Goal: Find specific page/section: Find specific page/section

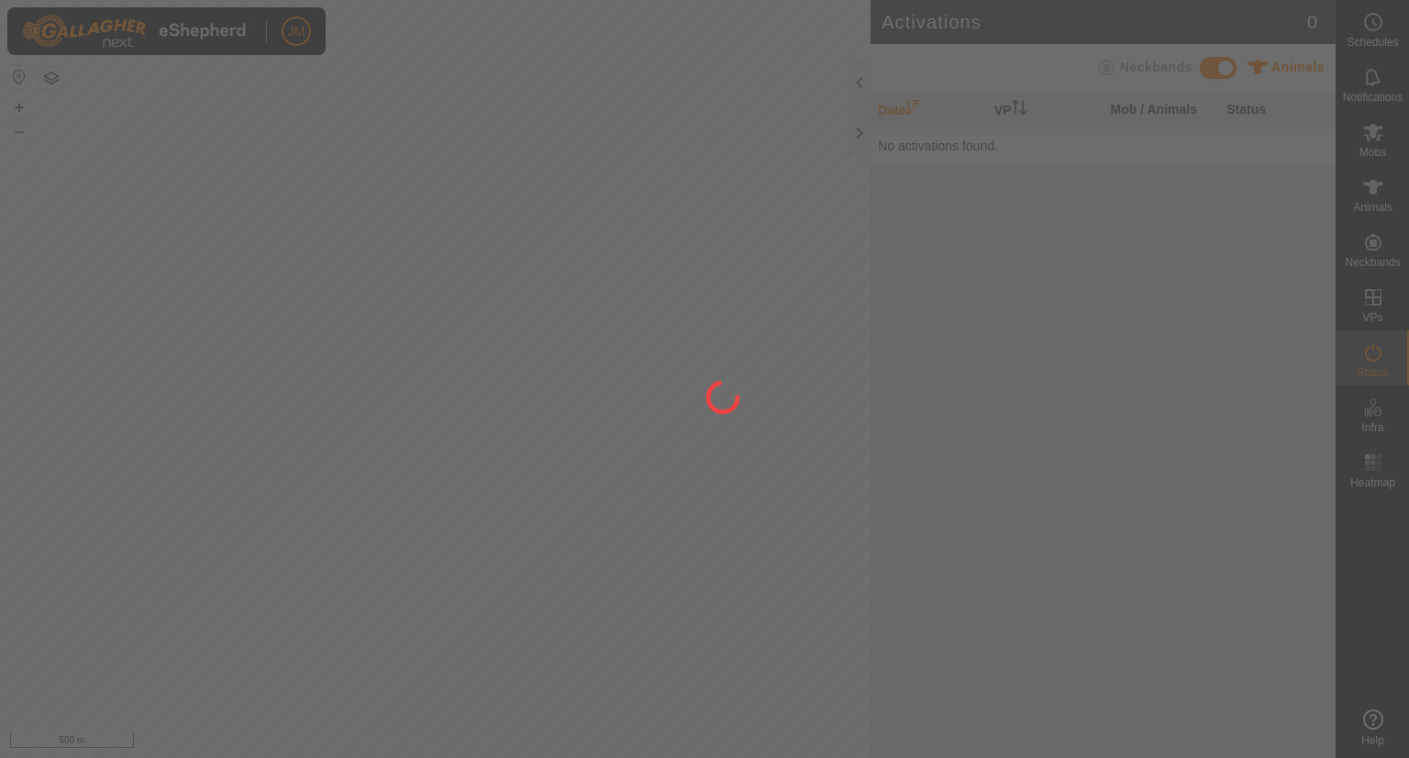
click at [859, 136] on div at bounding box center [704, 379] width 1409 height 758
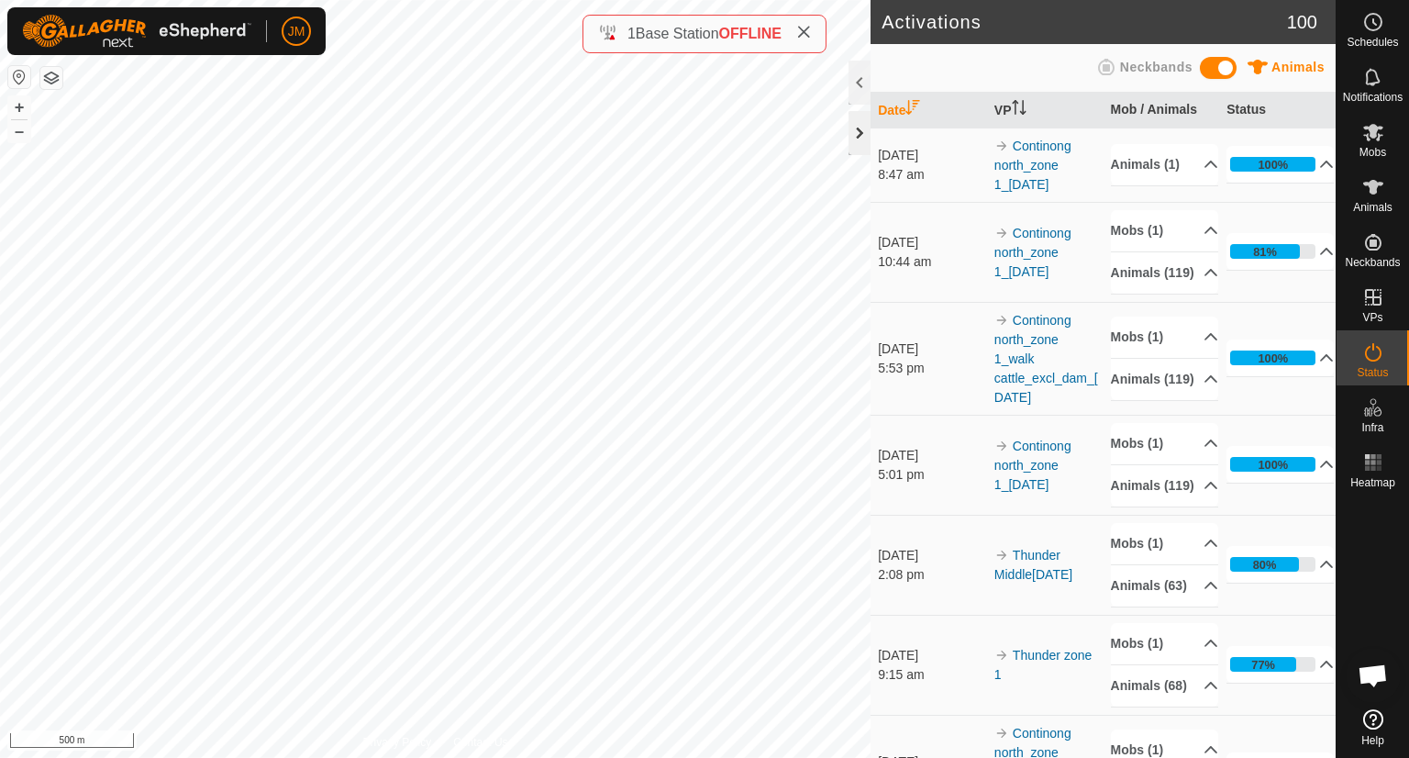
click at [857, 133] on div at bounding box center [860, 133] width 22 height 44
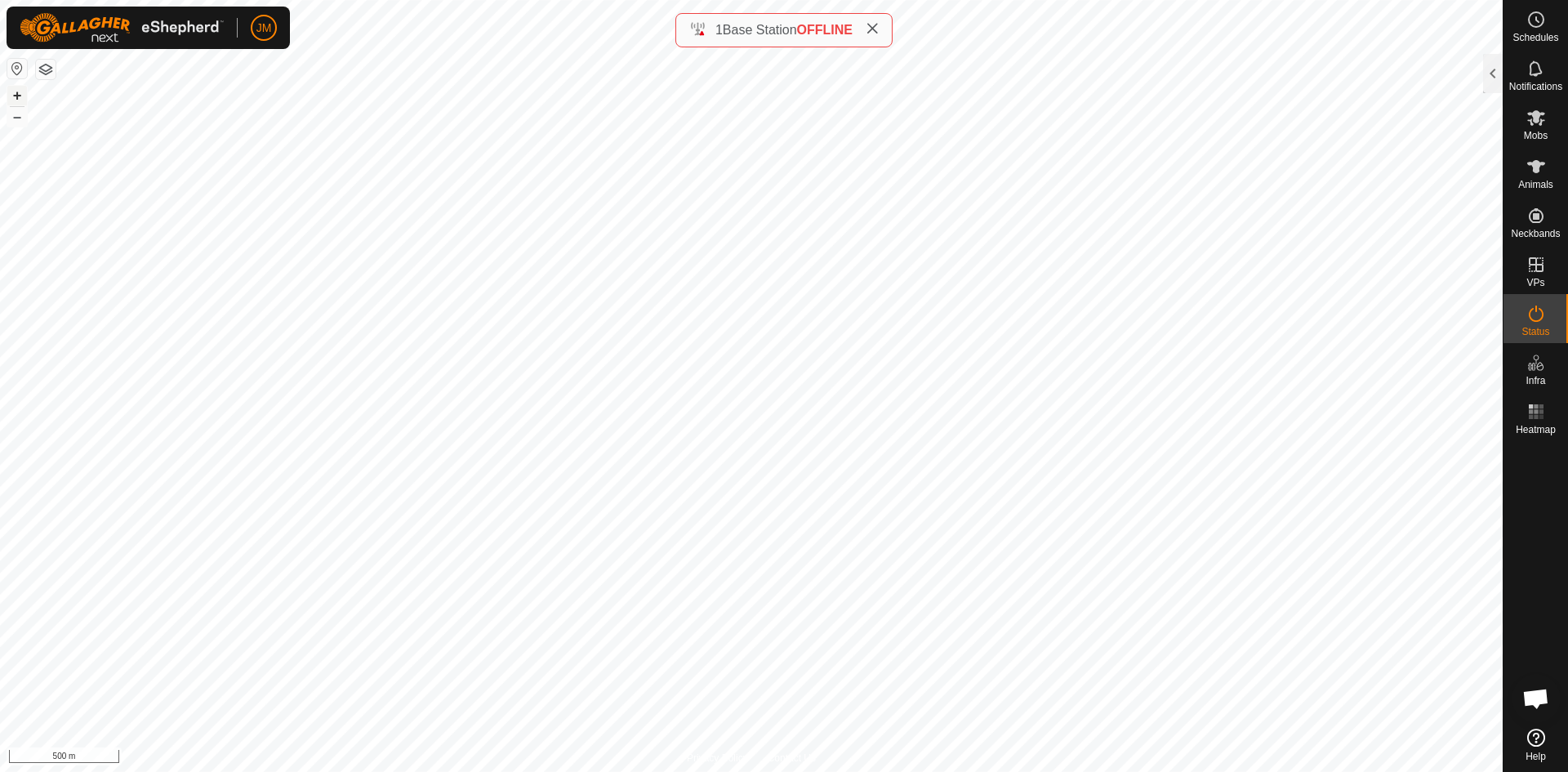
click at [21, 97] on button "+" at bounding box center [17, 95] width 20 height 20
click at [18, 115] on button "–" at bounding box center [17, 117] width 20 height 20
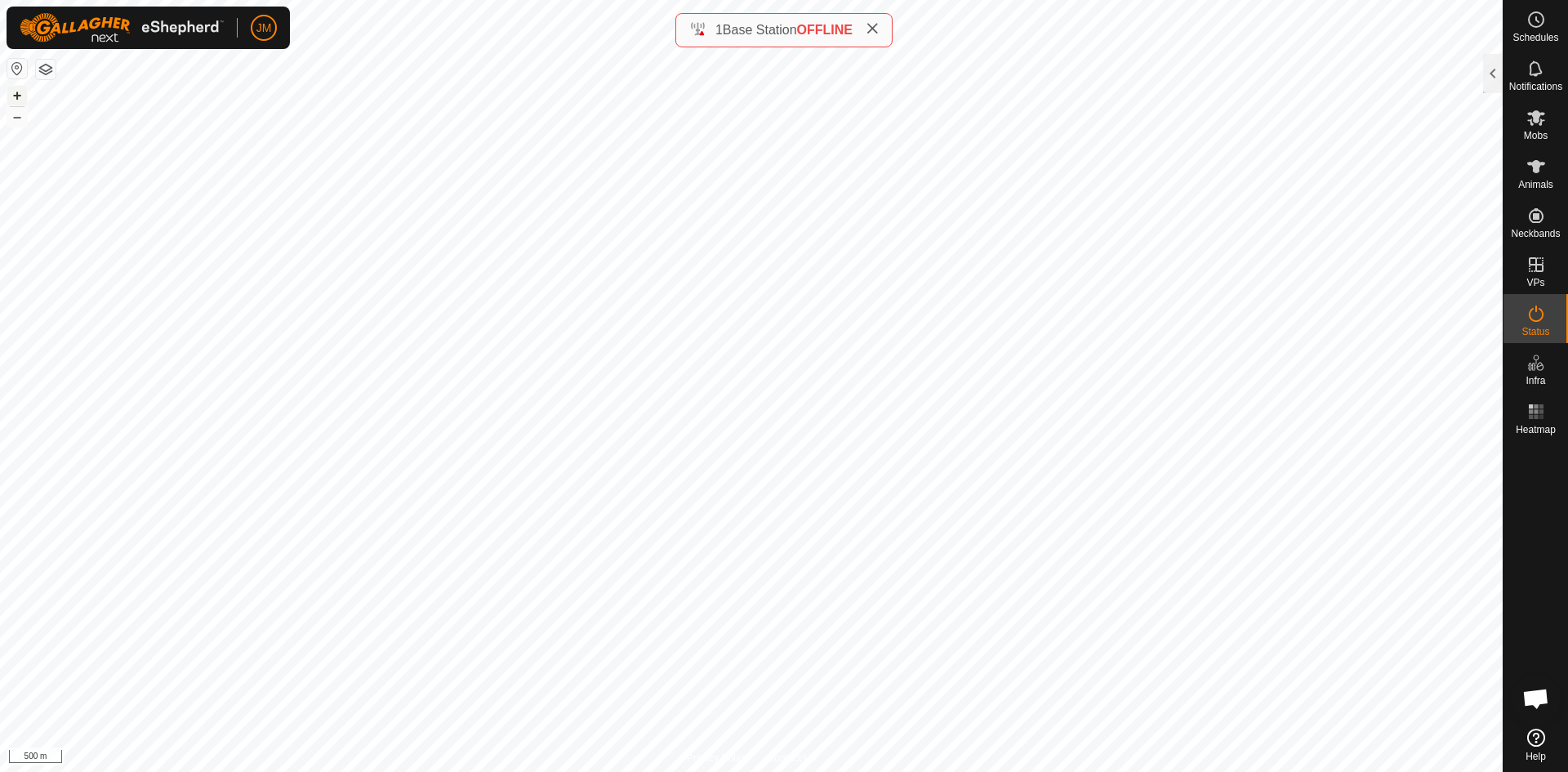
click at [15, 94] on button "+" at bounding box center [17, 95] width 20 height 20
click at [25, 98] on button "+" at bounding box center [17, 95] width 20 height 20
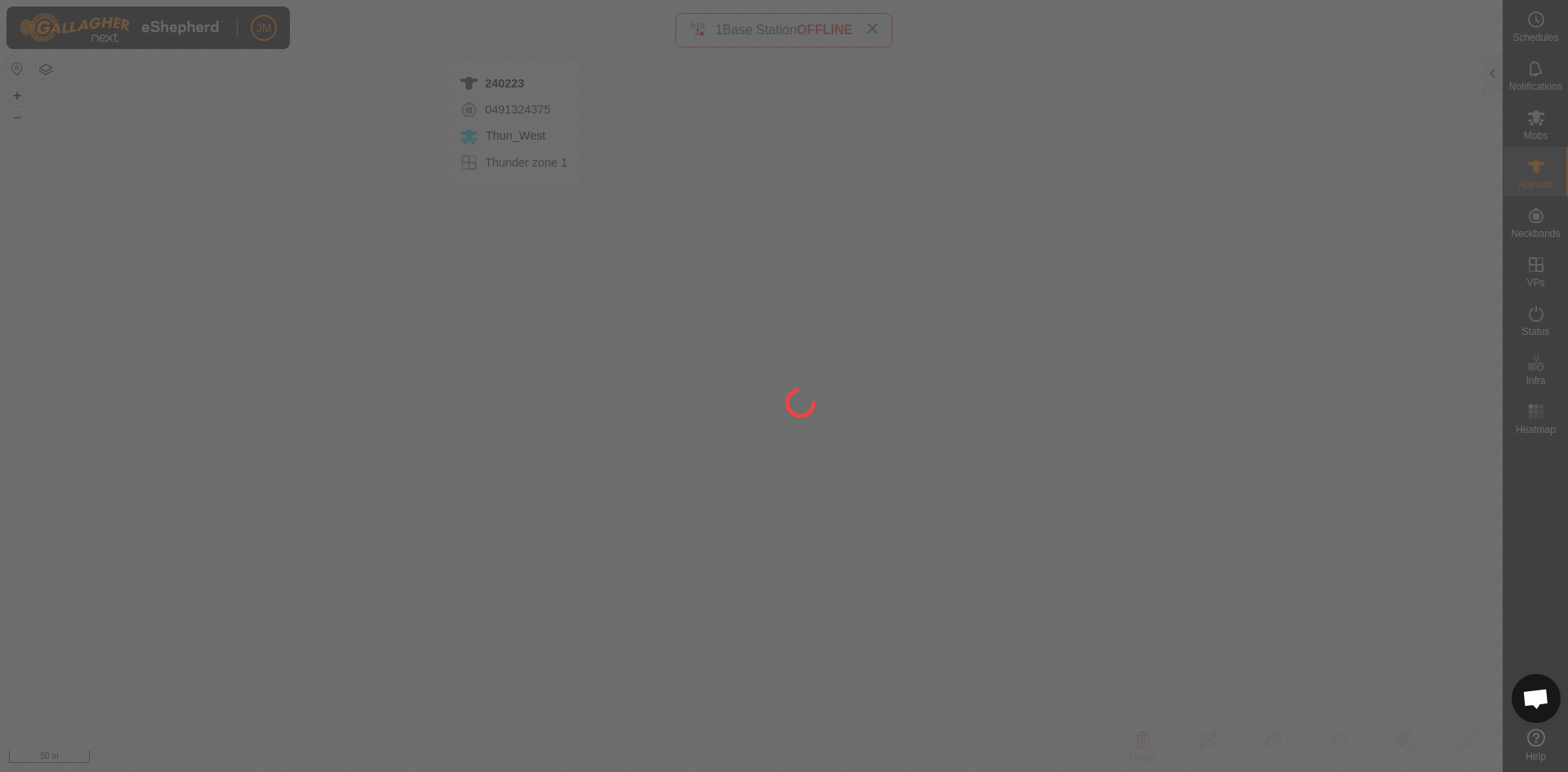
type input "240223"
type input "-"
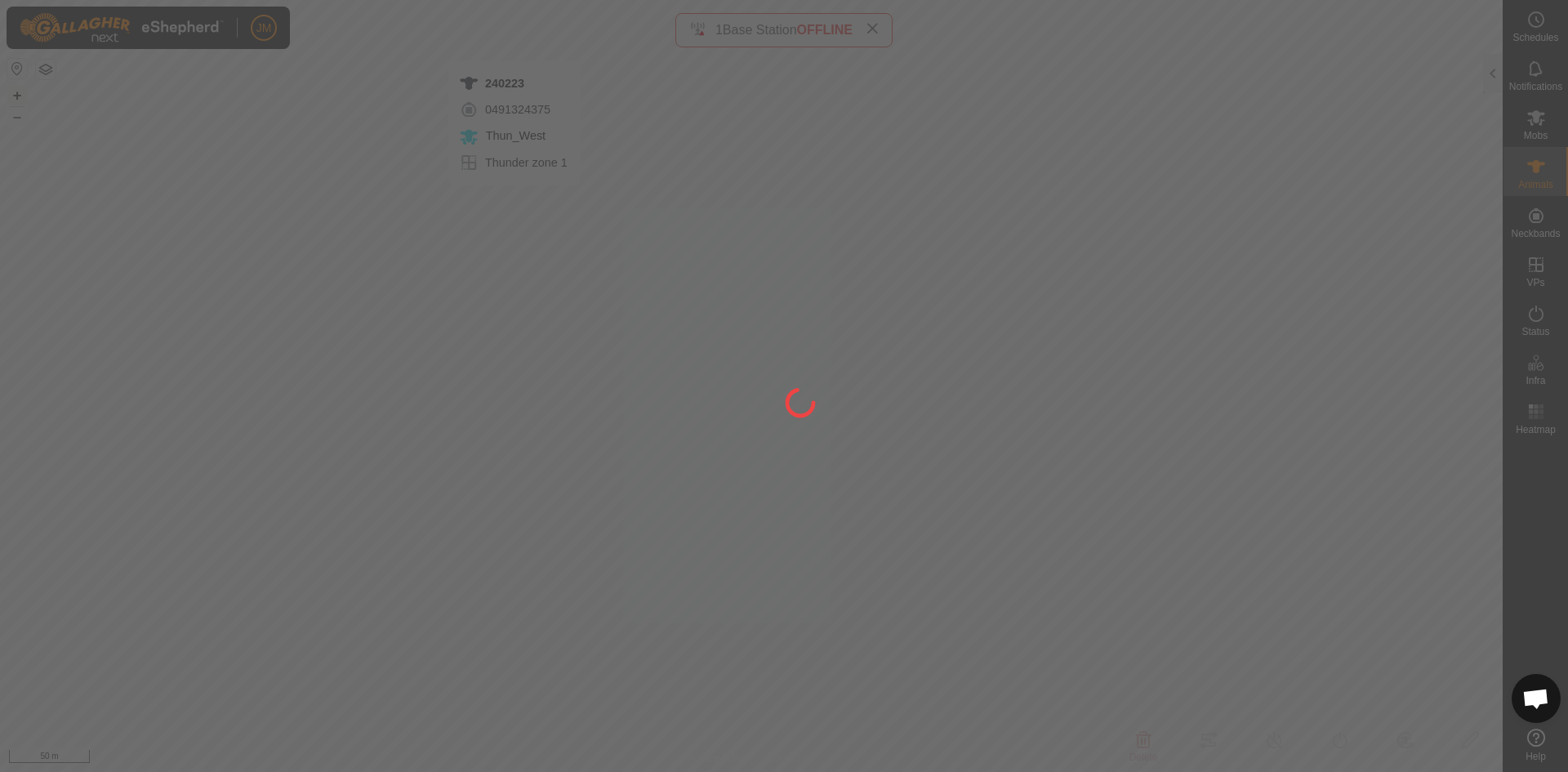
type input "-"
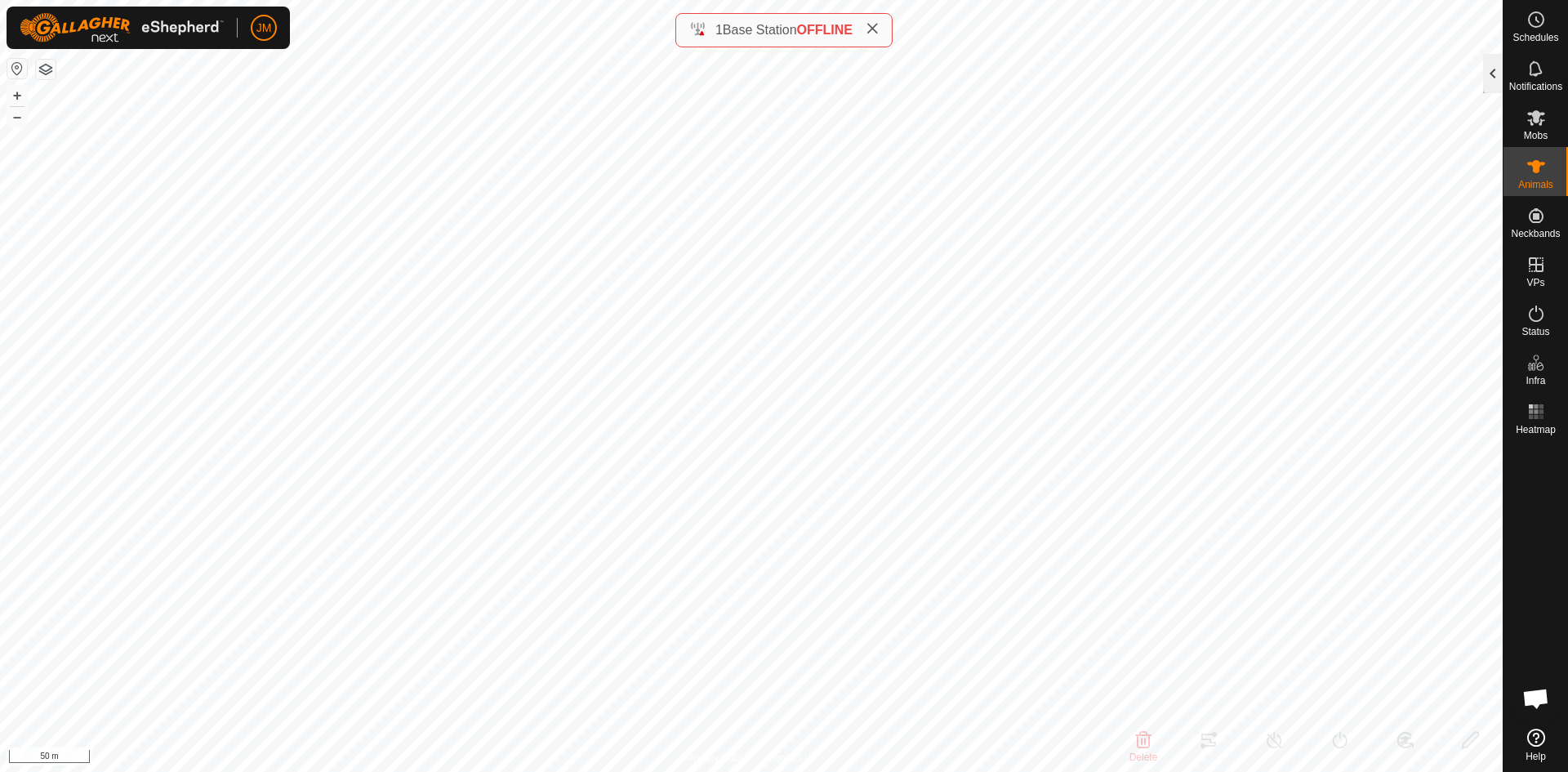
click at [1253, 85] on div at bounding box center [1492, 74] width 20 height 39
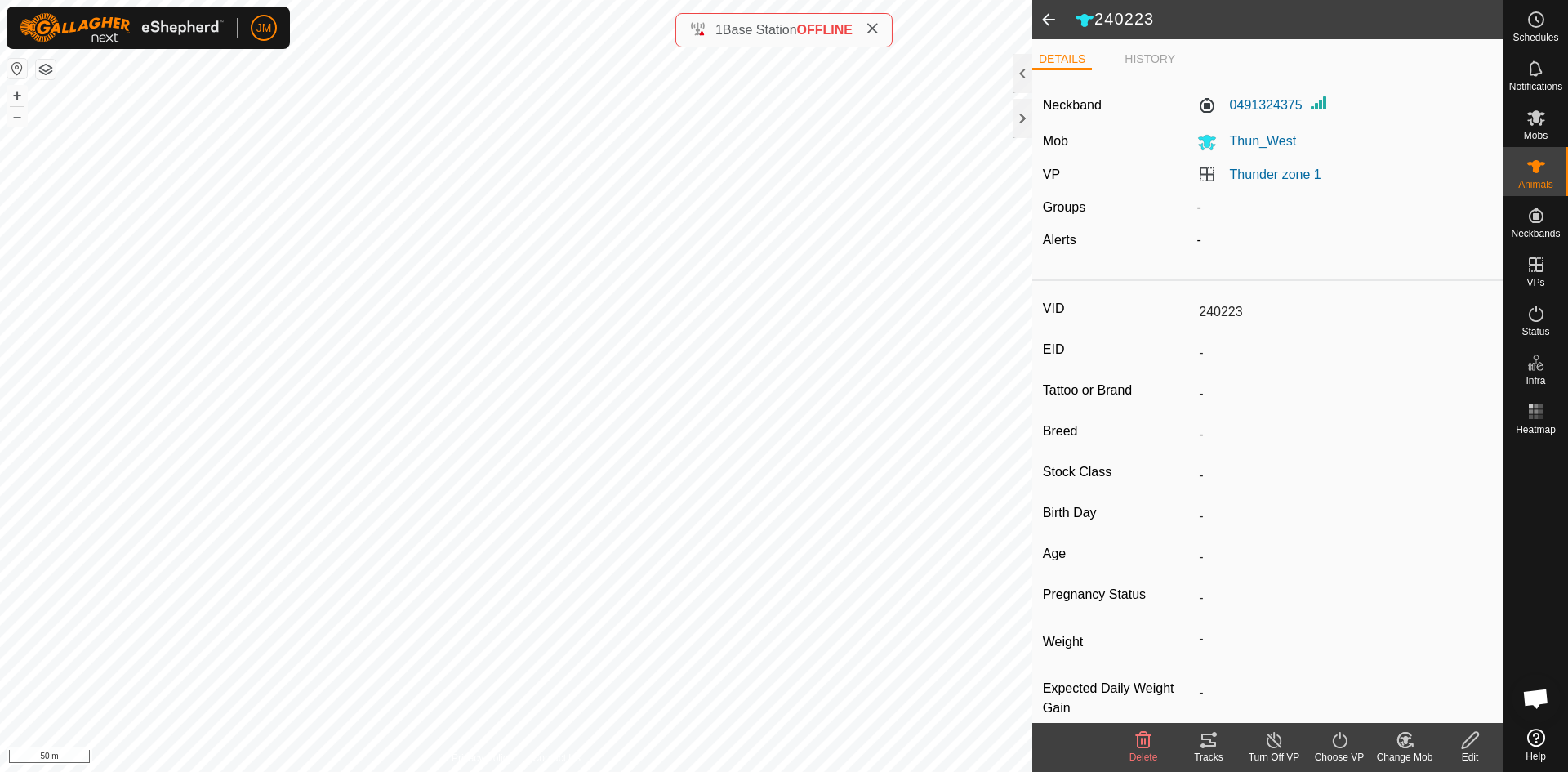
click at [1213, 674] on icon at bounding box center [1208, 740] width 15 height 13
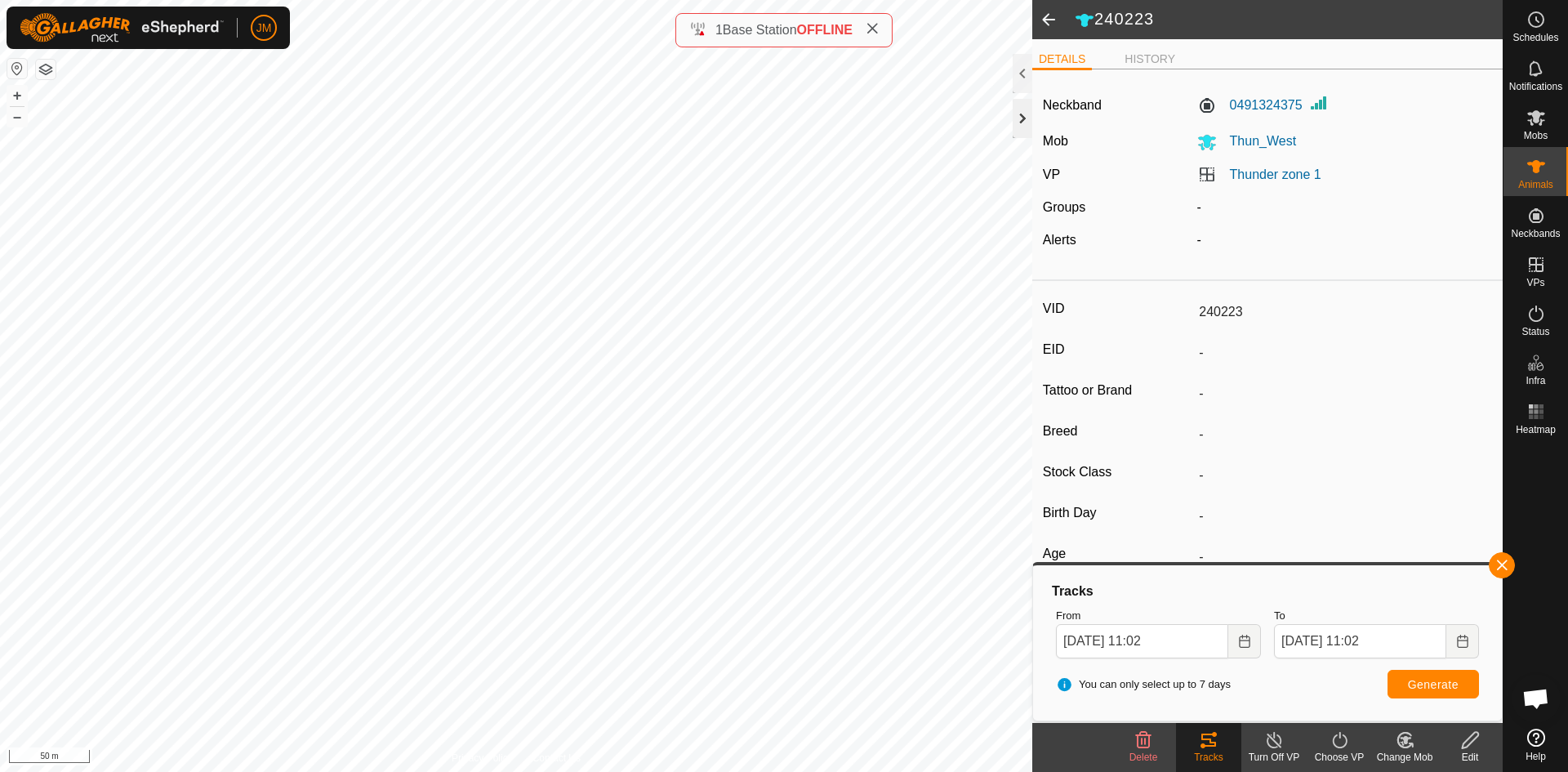
click at [1019, 108] on div at bounding box center [1022, 118] width 20 height 39
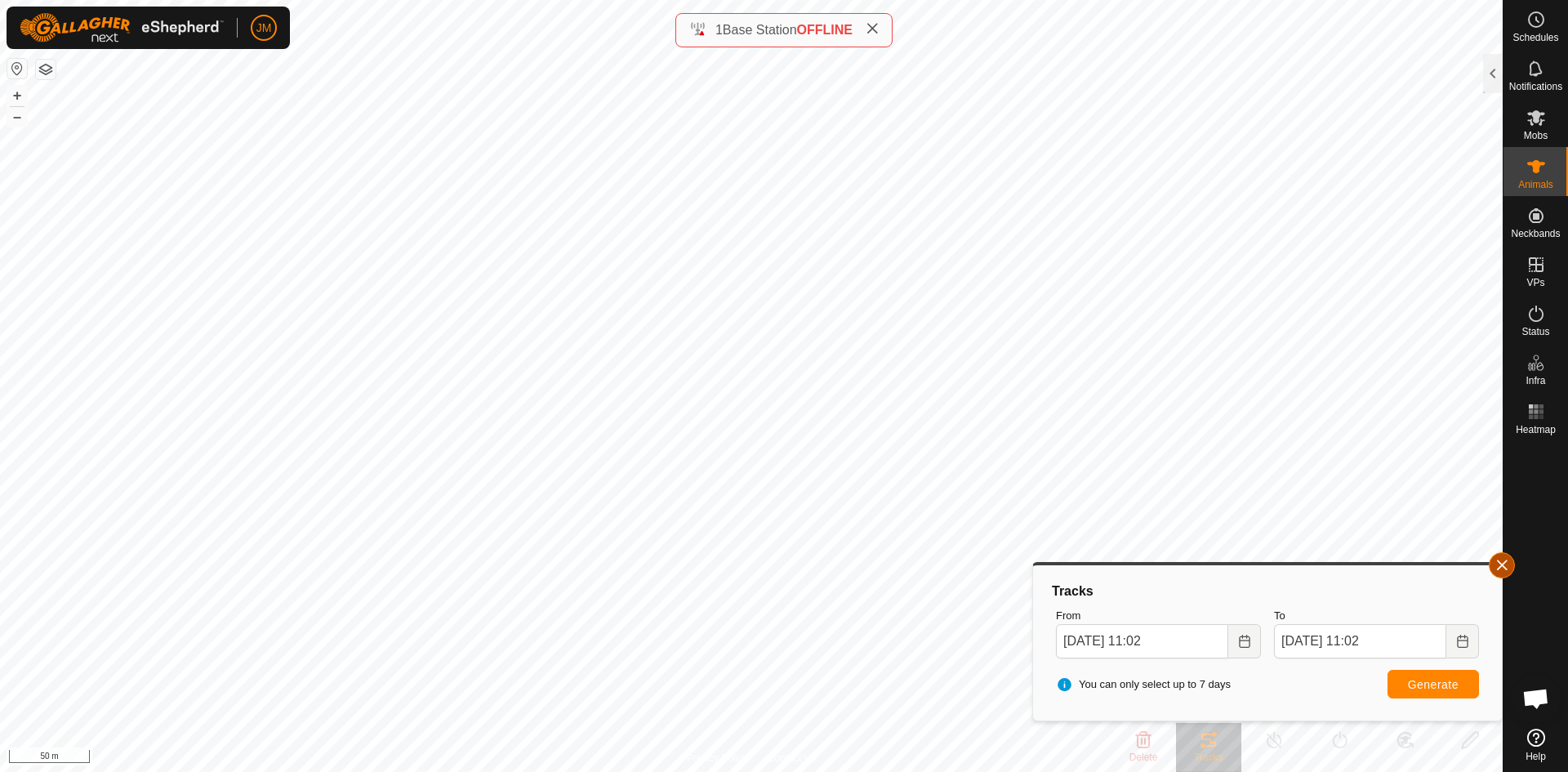
click at [1253, 561] on button "button" at bounding box center [1501, 565] width 26 height 26
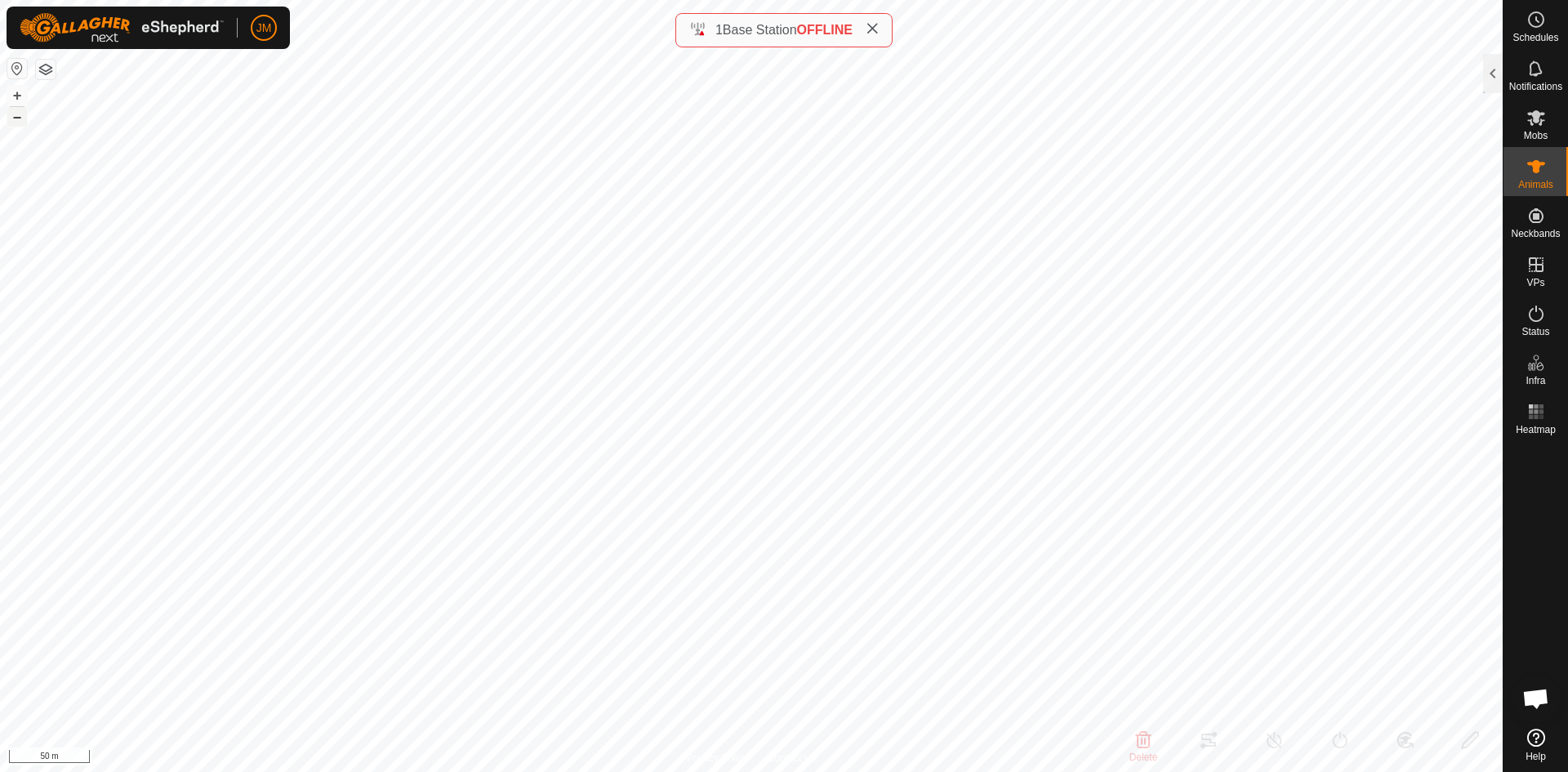
click at [19, 118] on button "–" at bounding box center [17, 117] width 20 height 20
click at [1253, 90] on div at bounding box center [1492, 74] width 20 height 39
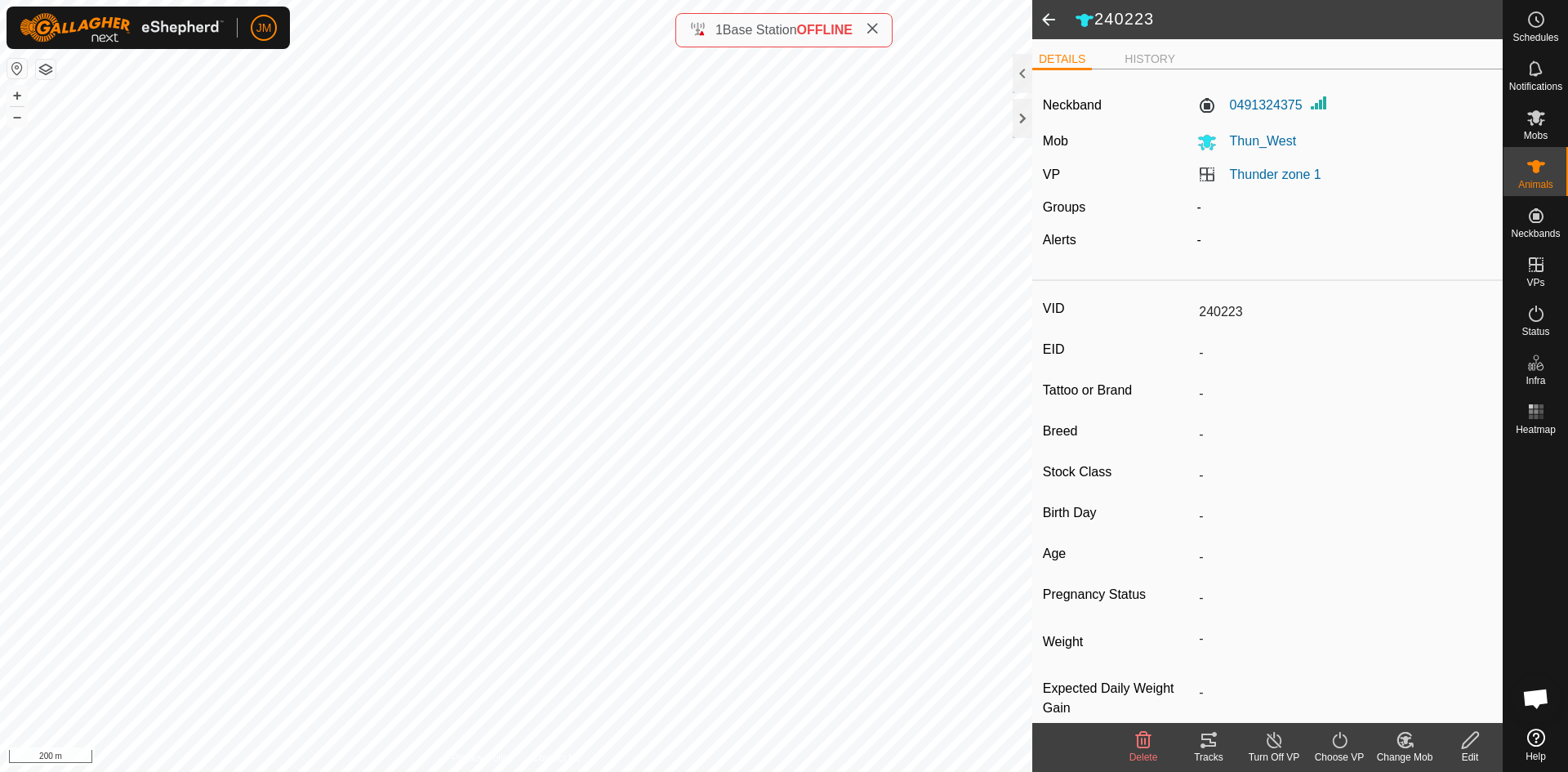
click at [1052, 25] on span at bounding box center [1048, 20] width 33 height 39
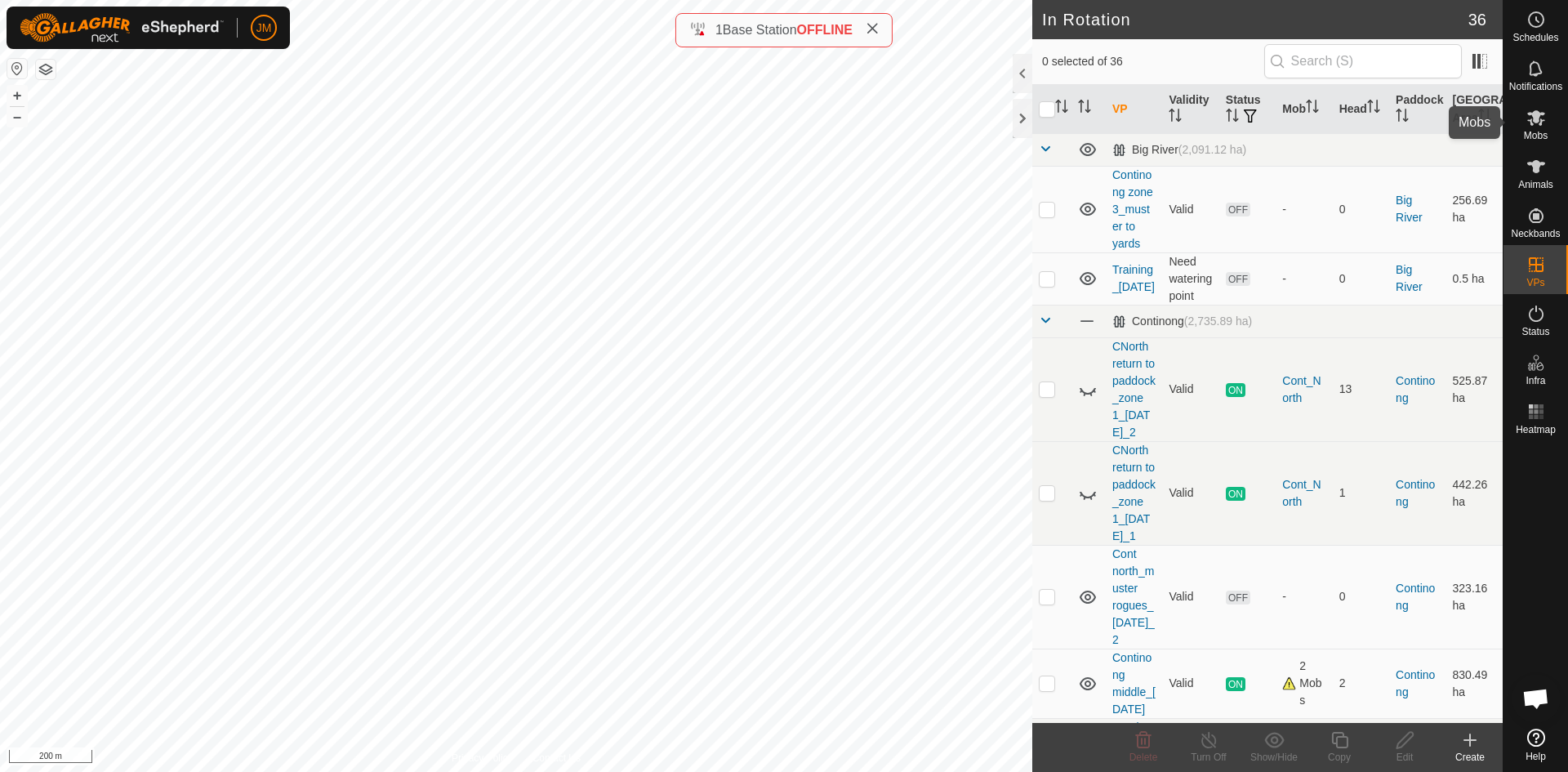
click at [1253, 110] on icon at bounding box center [1536, 118] width 20 height 20
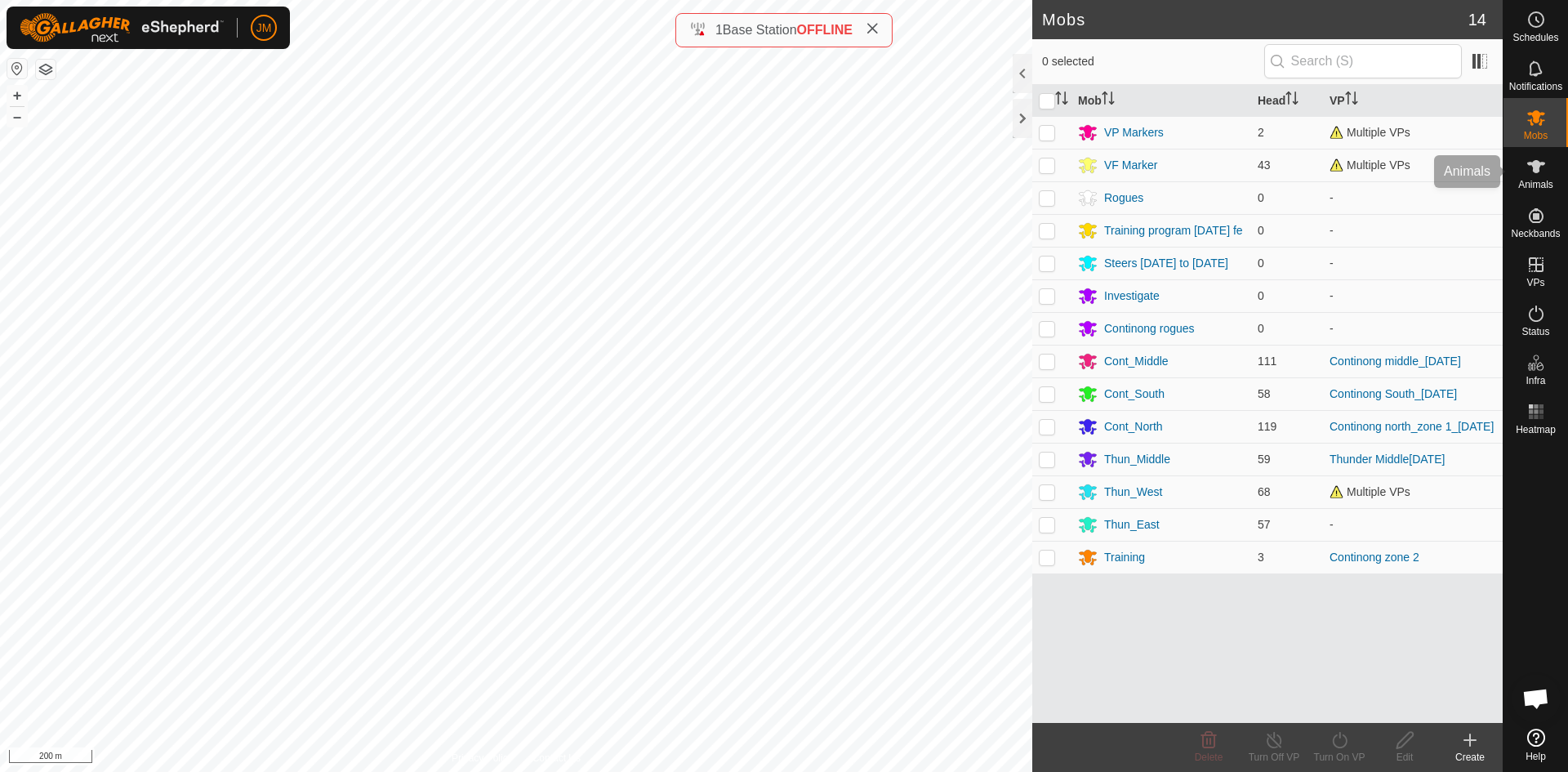
click at [1253, 171] on icon at bounding box center [1536, 167] width 20 height 20
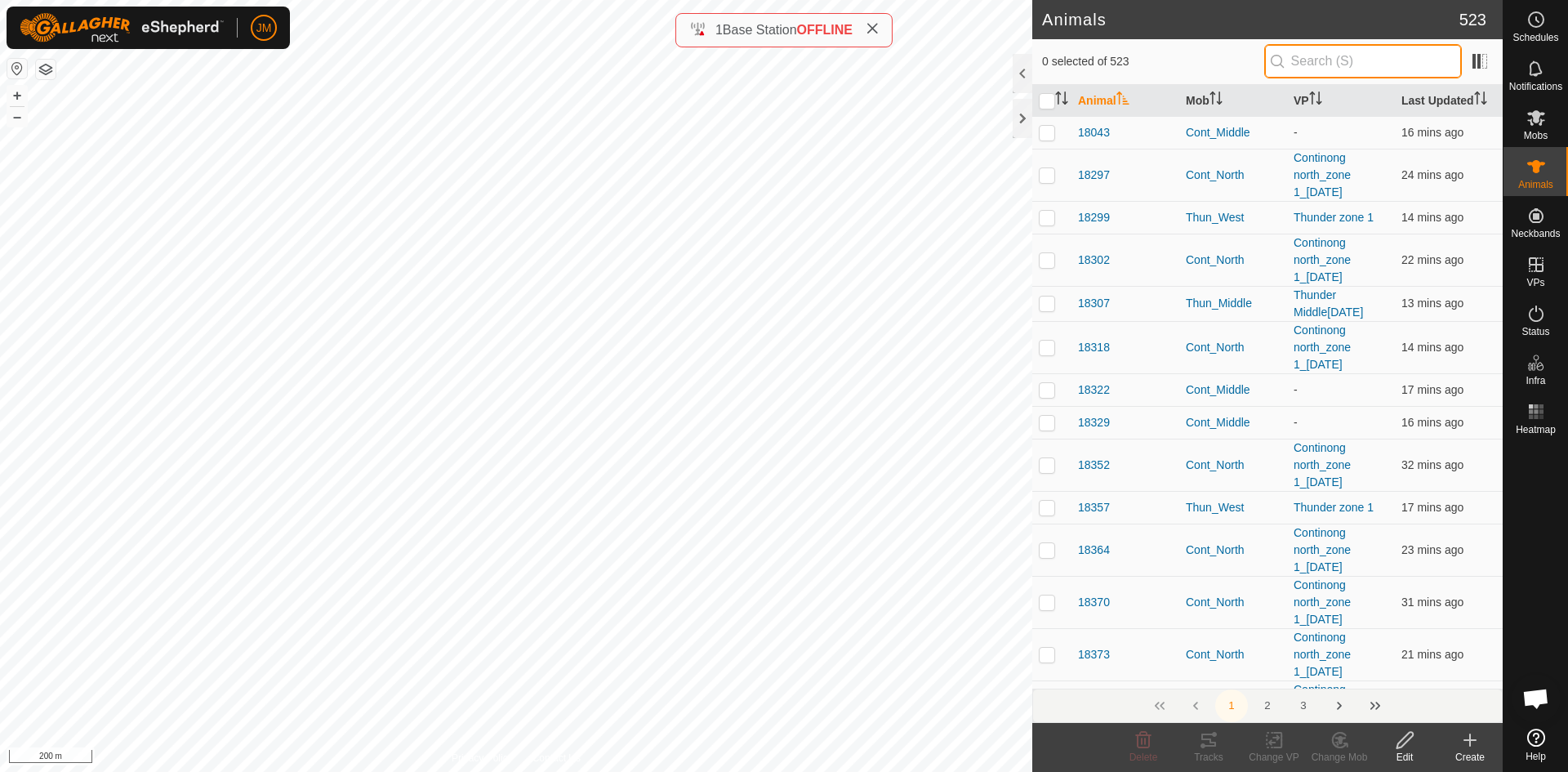
click at [1253, 59] on input "text" at bounding box center [1362, 61] width 198 height 35
paste input "230072"
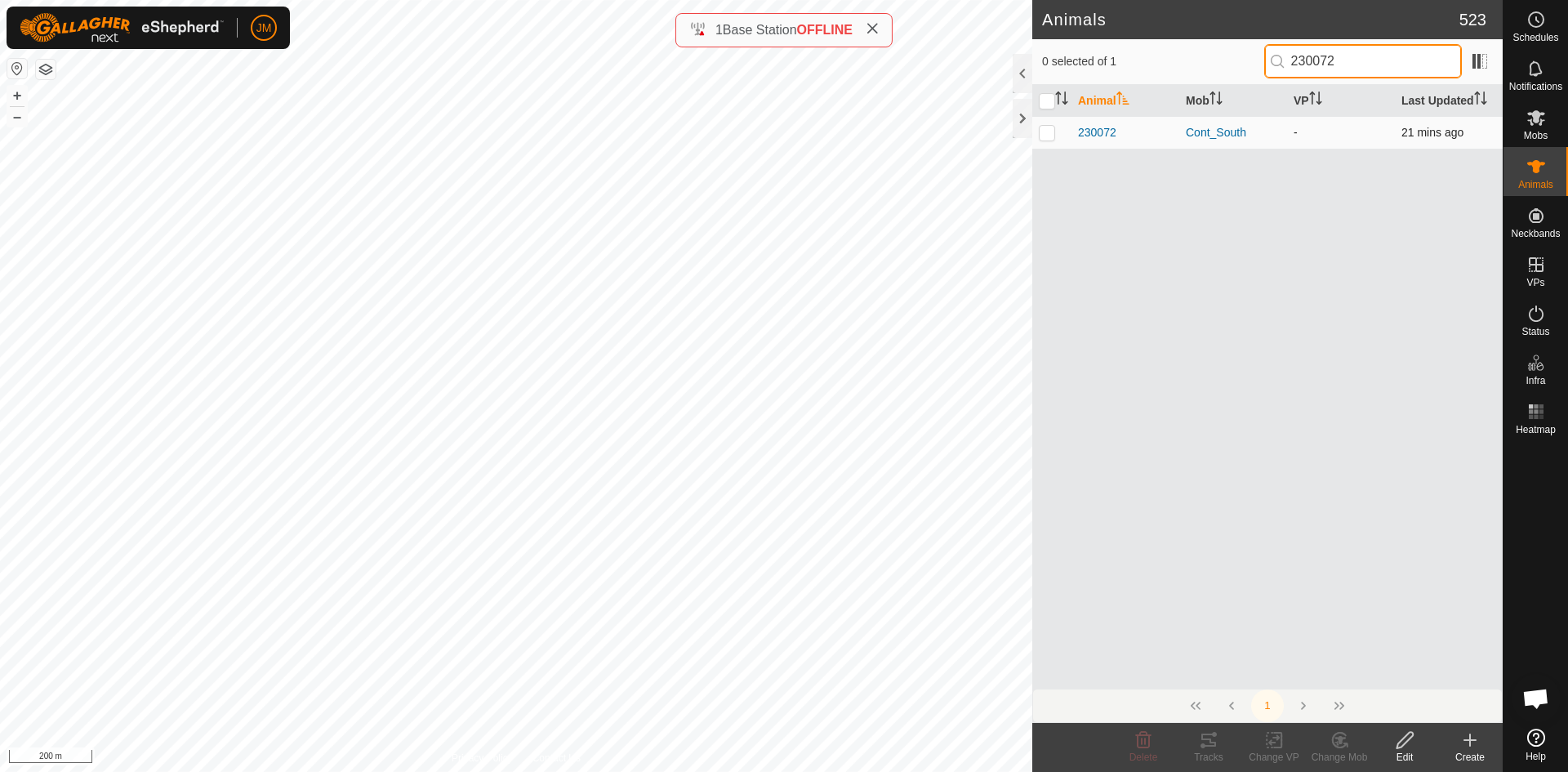
type input "230072"
click at [1051, 130] on p-checkbox at bounding box center [1047, 132] width 16 height 13
checkbox input "true"
click at [17, 115] on button "–" at bounding box center [17, 117] width 20 height 20
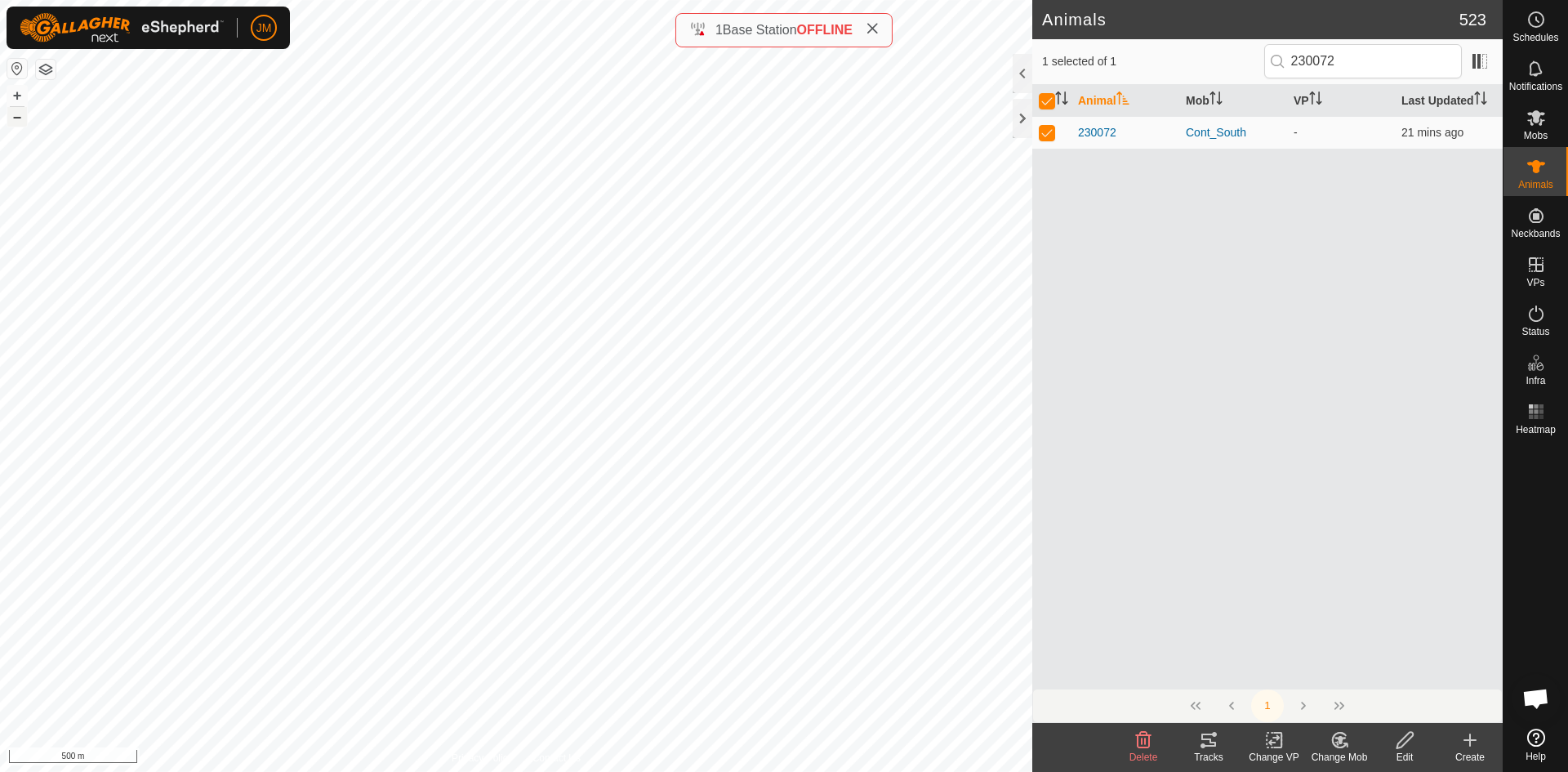
click at [17, 115] on button "–" at bounding box center [17, 117] width 20 height 20
click at [1253, 71] on input "230072" at bounding box center [1362, 61] width 198 height 35
paste input "668"
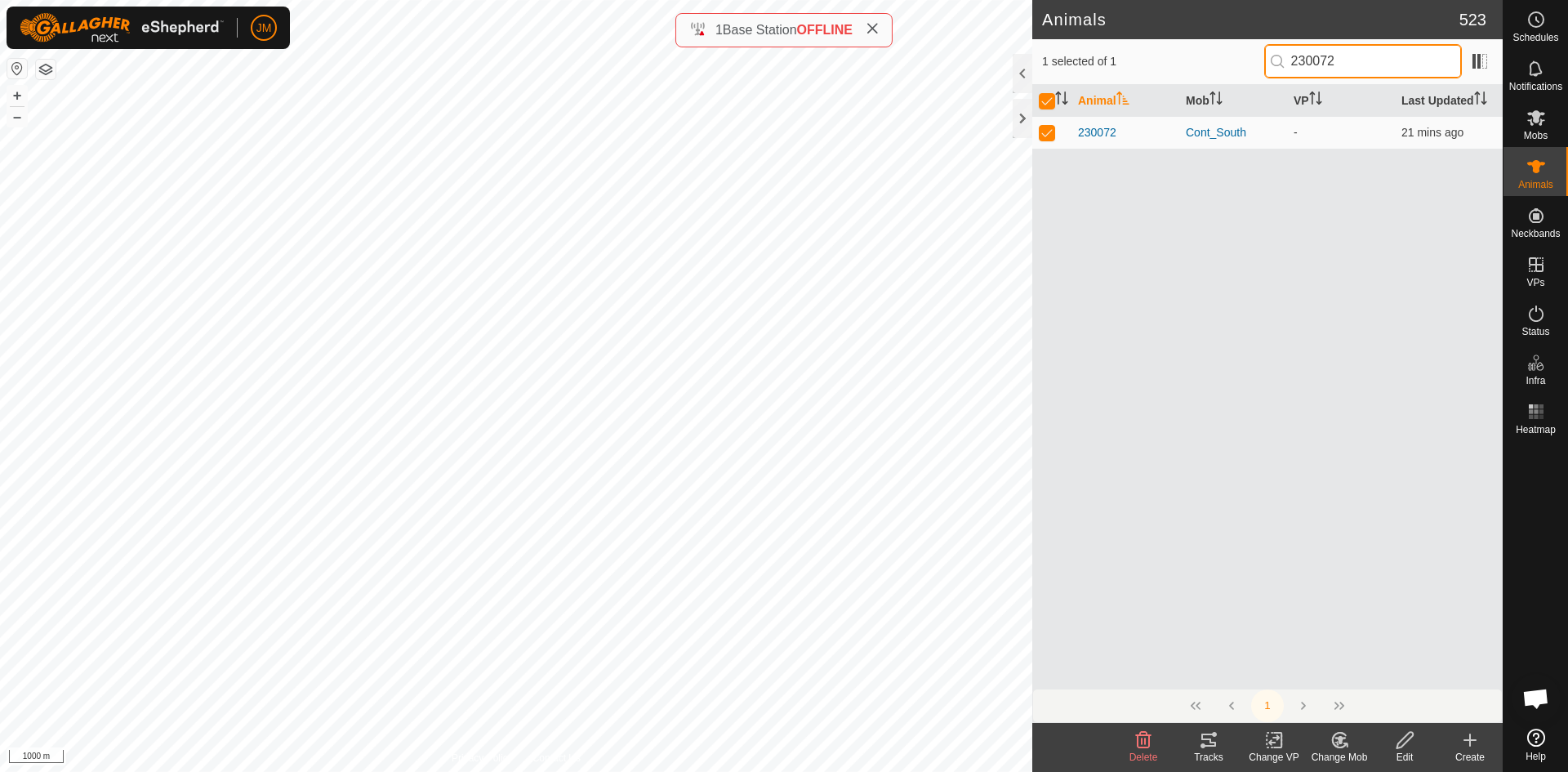
type input "230668"
checkbox input "false"
type input "230668"
click at [1046, 134] on p-checkbox at bounding box center [1047, 132] width 16 height 13
checkbox input "true"
